Goal: Find specific page/section: Find specific page/section

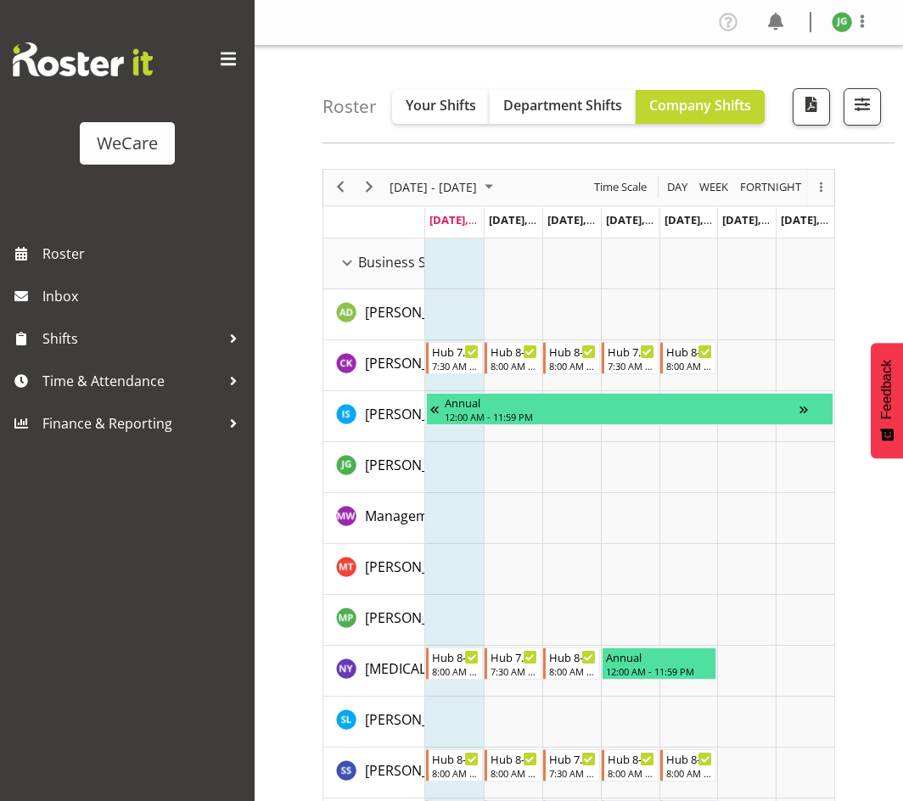
click at [227, 60] on span at bounding box center [228, 59] width 27 height 27
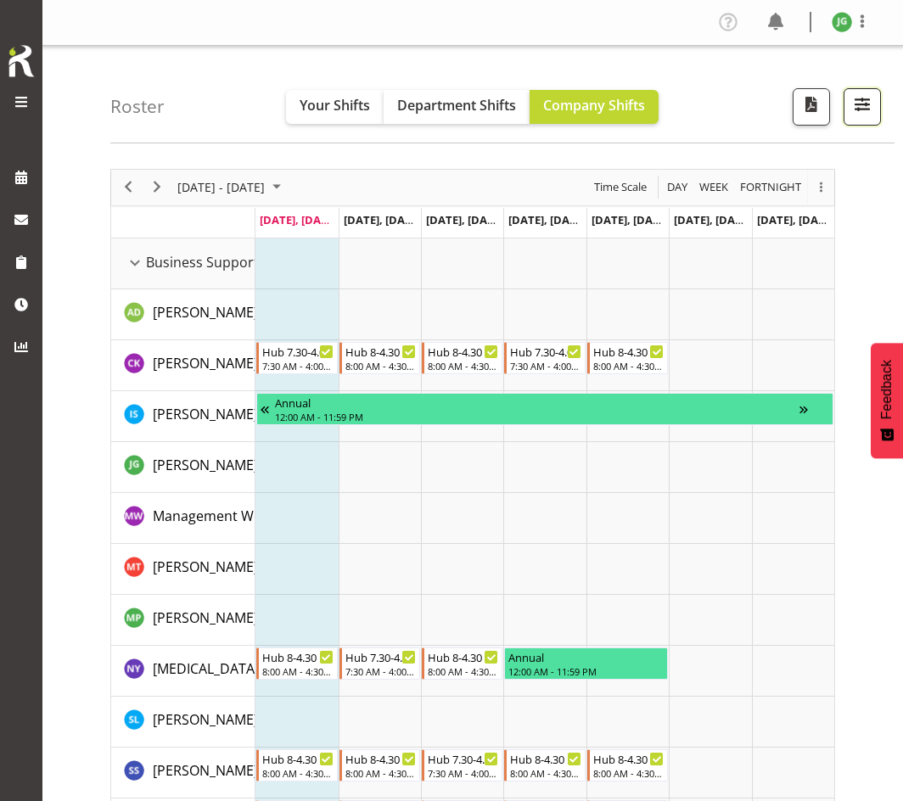
click at [848, 104] on button "button" at bounding box center [862, 106] width 37 height 37
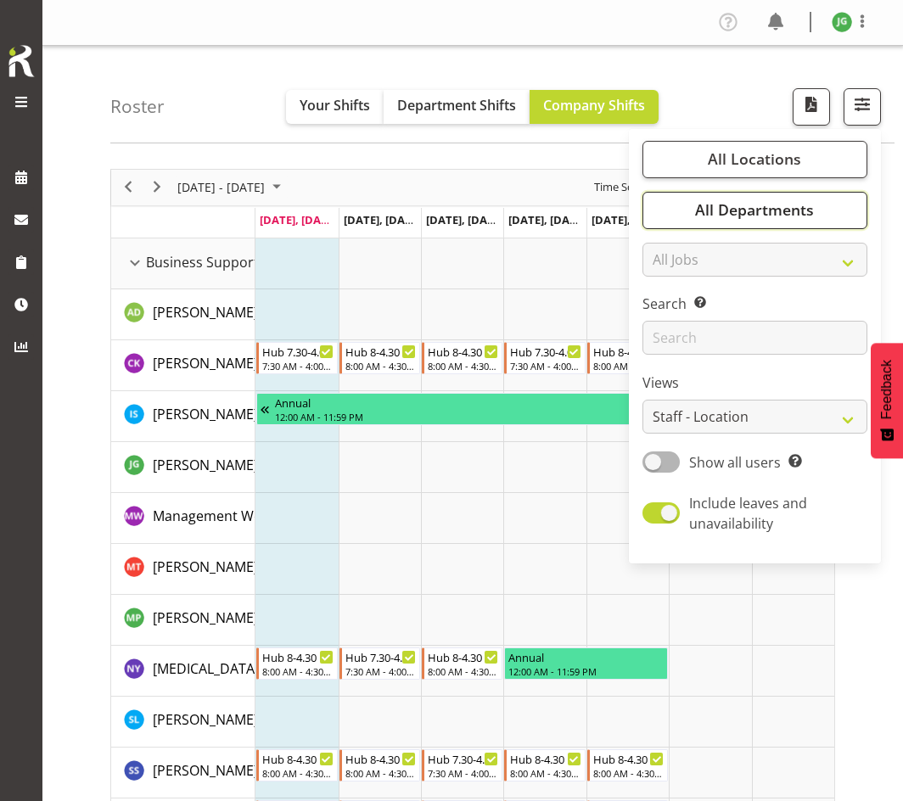
click at [760, 203] on span "All Departments" at bounding box center [754, 209] width 119 height 20
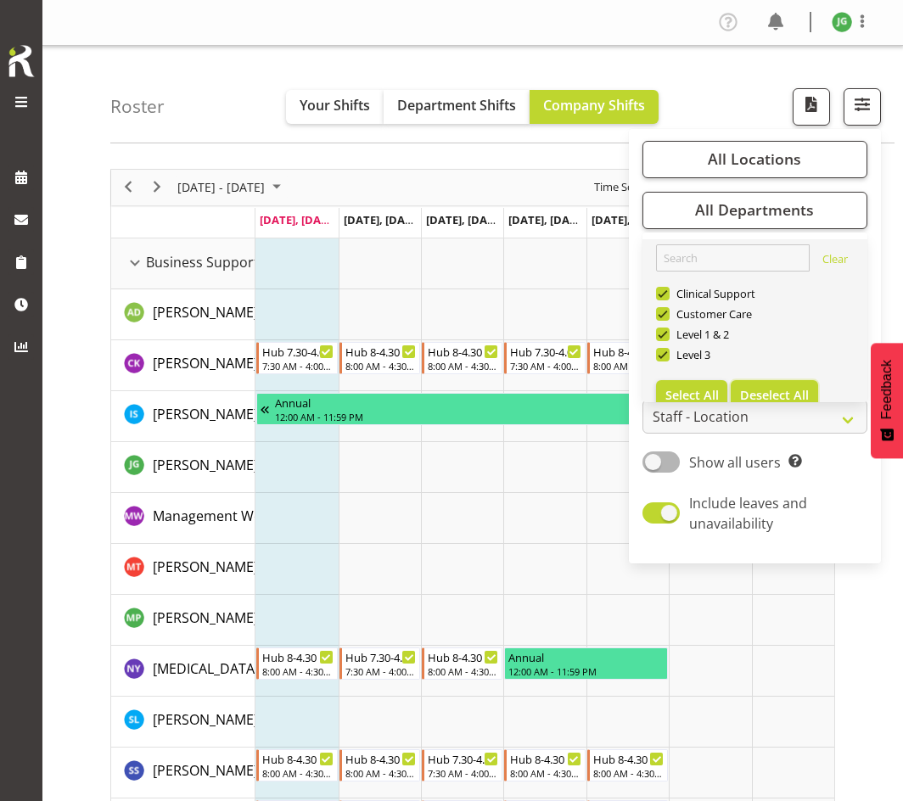
click at [767, 387] on span "Deselect All" at bounding box center [774, 395] width 69 height 16
checkbox input "false"
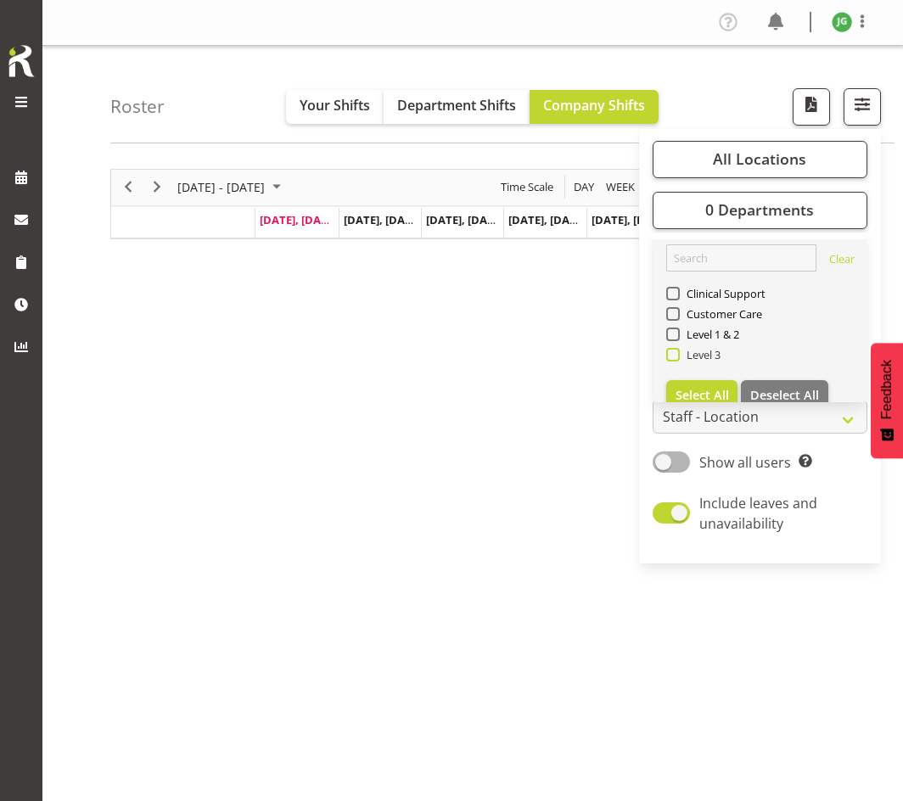
click at [671, 352] on span at bounding box center [673, 355] width 14 height 14
click at [671, 352] on input "Level 3" at bounding box center [671, 354] width 11 height 11
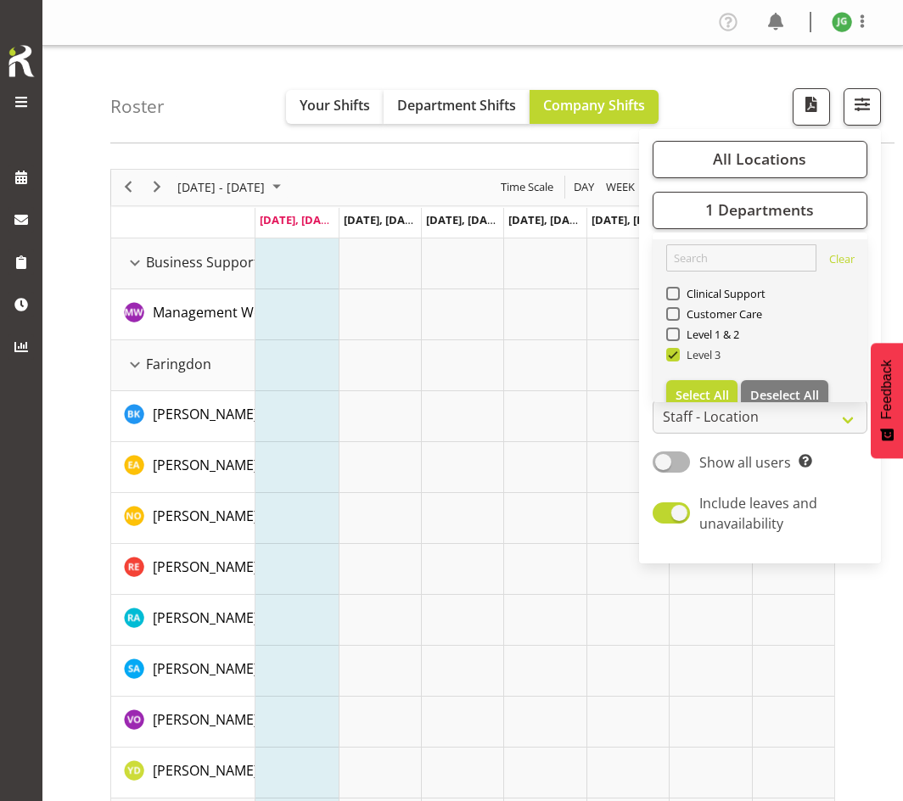
click at [676, 355] on span at bounding box center [673, 355] width 14 height 14
click at [676, 355] on input "Level 3" at bounding box center [671, 354] width 11 height 11
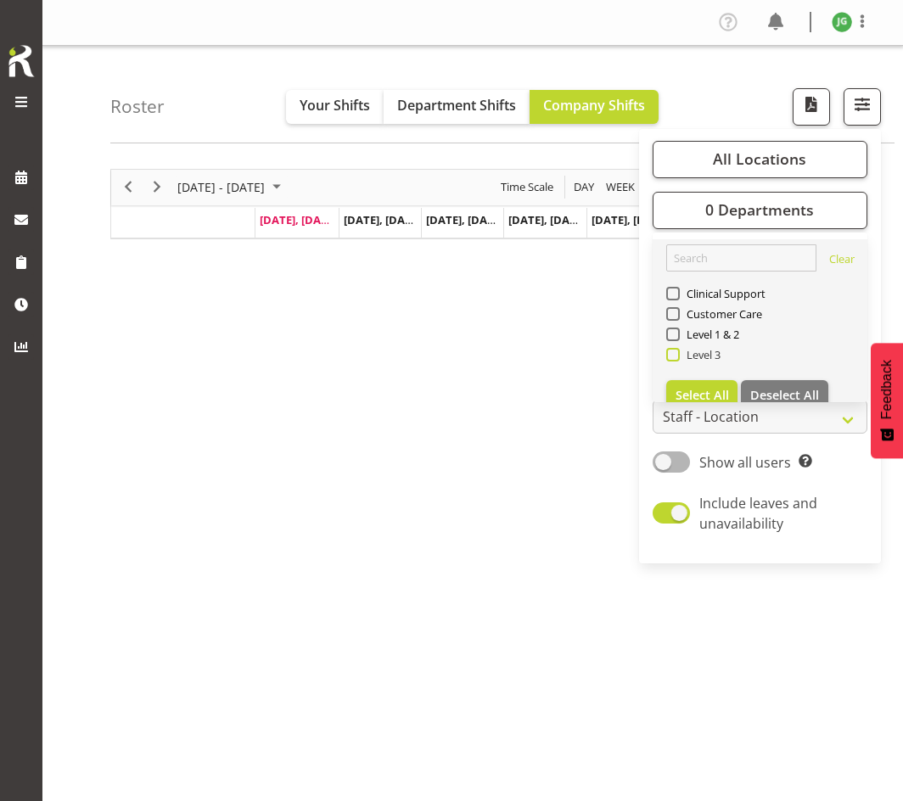
click at [671, 358] on span at bounding box center [673, 355] width 14 height 14
click at [671, 358] on input "Level 3" at bounding box center [671, 354] width 11 height 11
checkbox input "true"
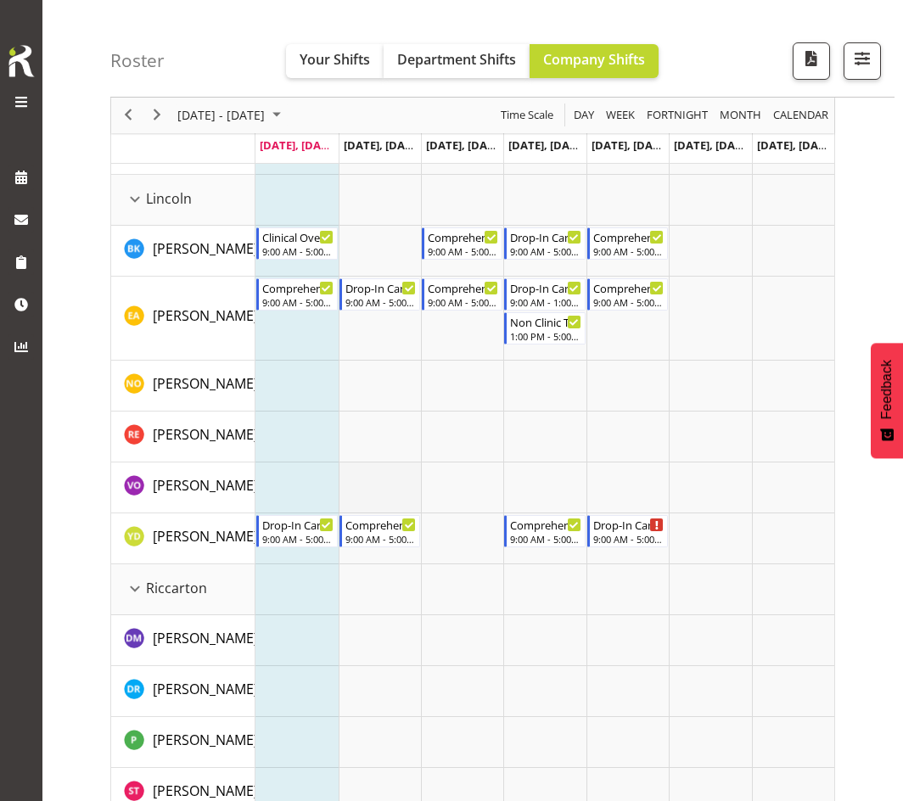
scroll to position [1188, 0]
